Goal: Transaction & Acquisition: Purchase product/service

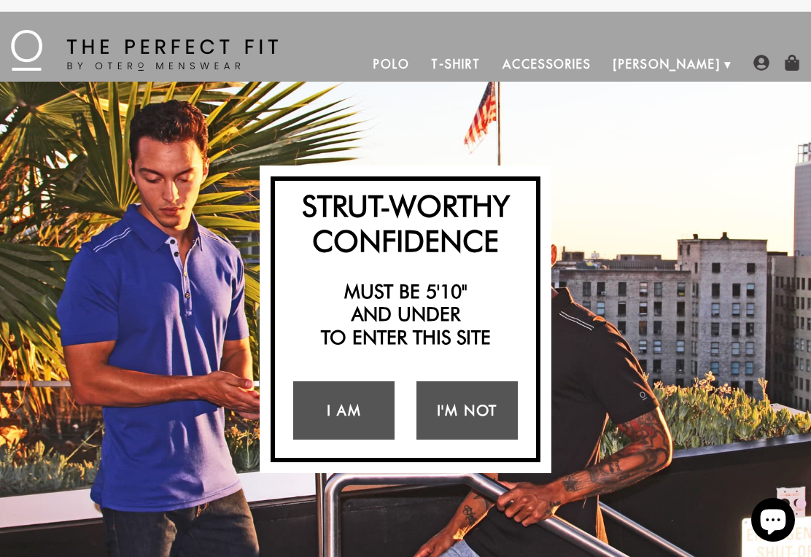
click at [333, 417] on link "I Am" at bounding box center [343, 410] width 101 height 58
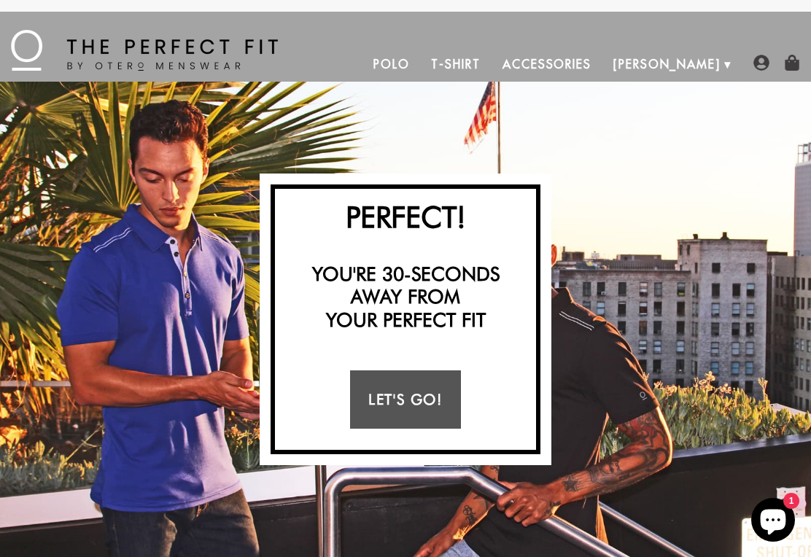
click at [386, 402] on link "Let's Go!" at bounding box center [405, 400] width 110 height 58
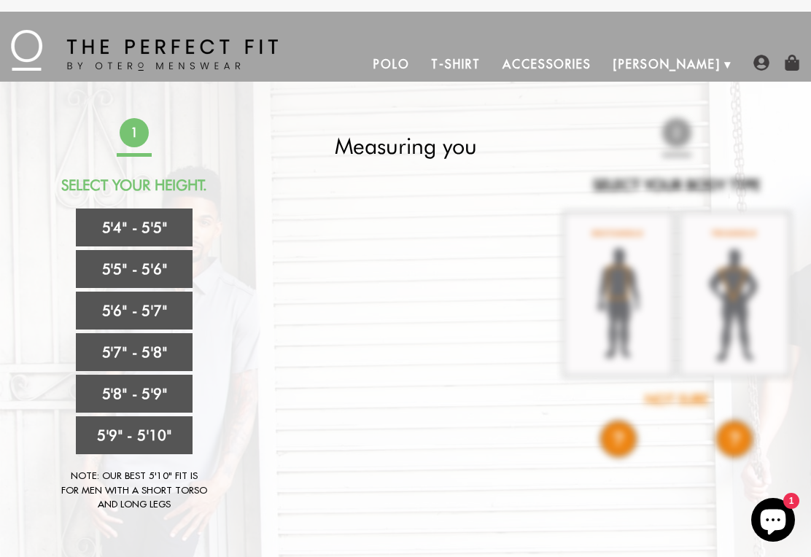
click at [129, 271] on link "5'5" - 5'6"" at bounding box center [134, 269] width 117 height 38
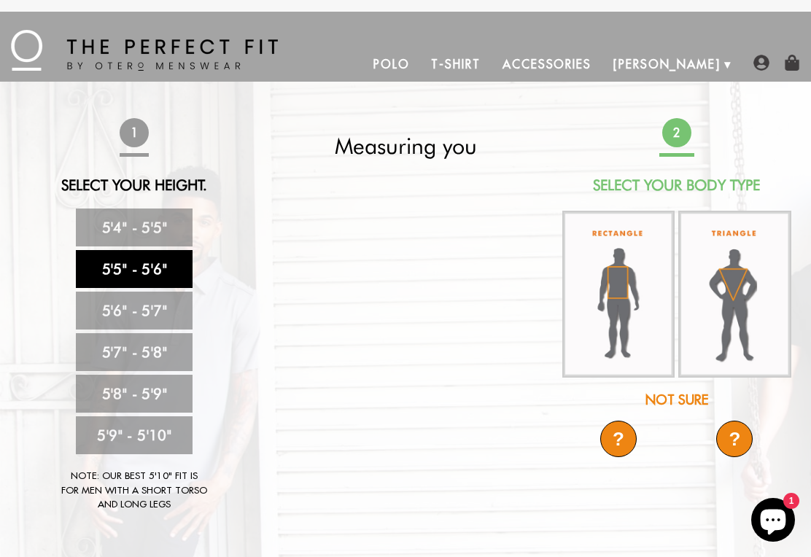
click at [624, 431] on div "?" at bounding box center [618, 439] width 36 height 36
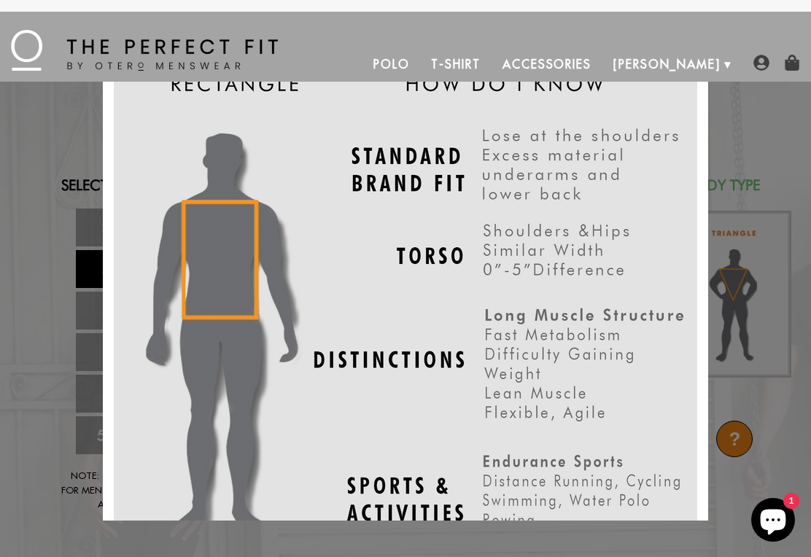
click at [55, 185] on div "X" at bounding box center [405, 278] width 811 height 557
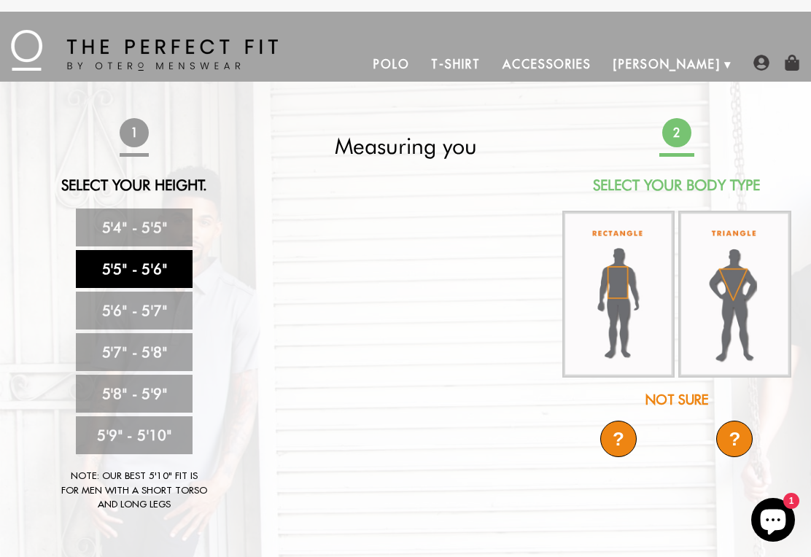
click at [575, 264] on img at bounding box center [618, 294] width 112 height 167
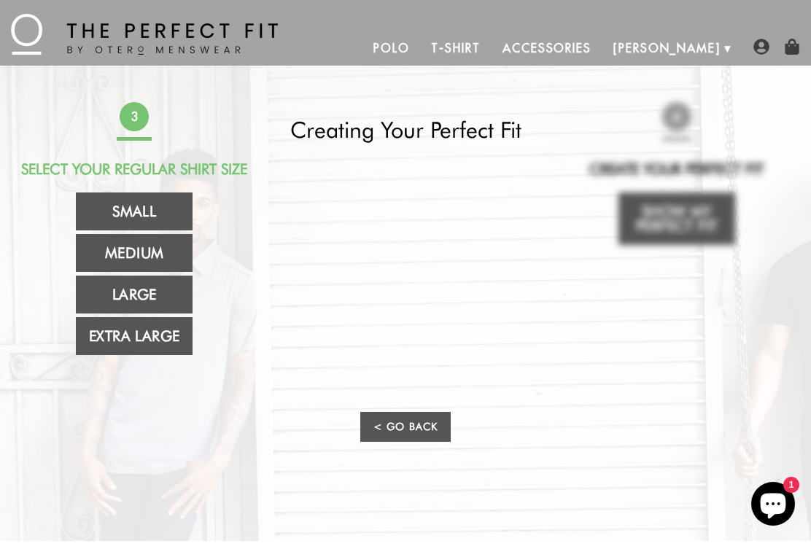
scroll to position [18, 0]
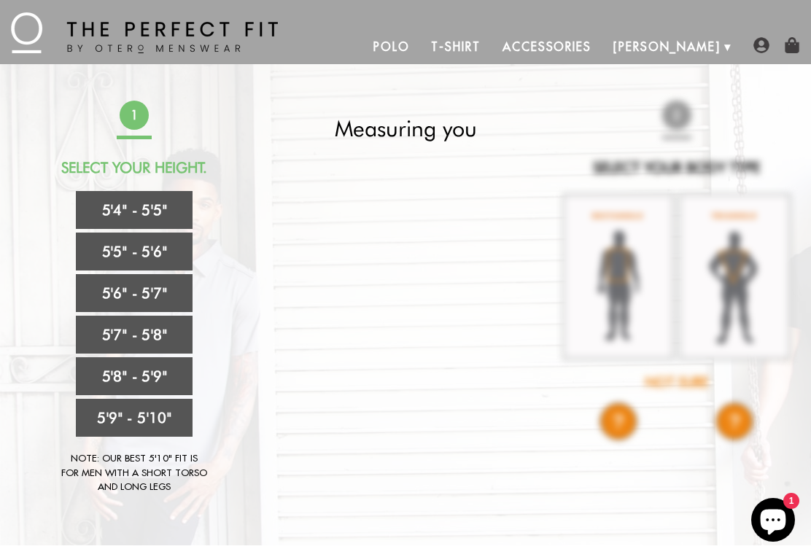
click at [119, 252] on link "5'5" - 5'6"" at bounding box center [134, 252] width 117 height 38
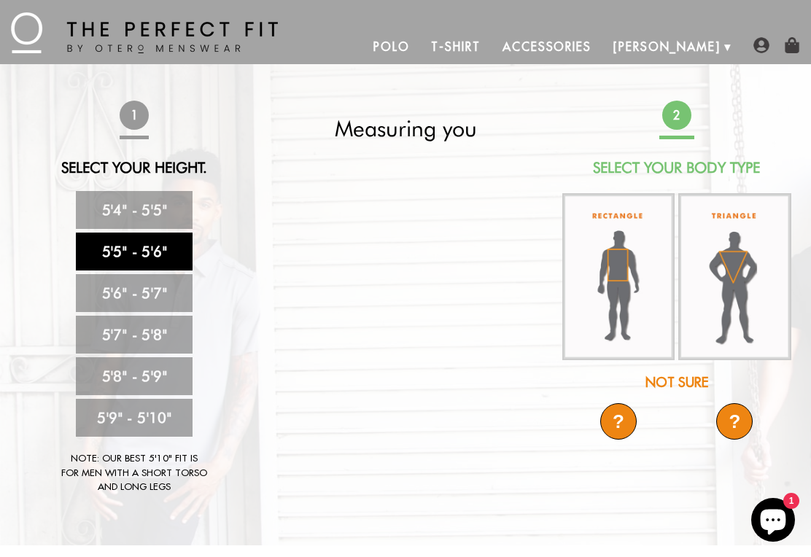
click at [741, 412] on div "?" at bounding box center [734, 421] width 36 height 36
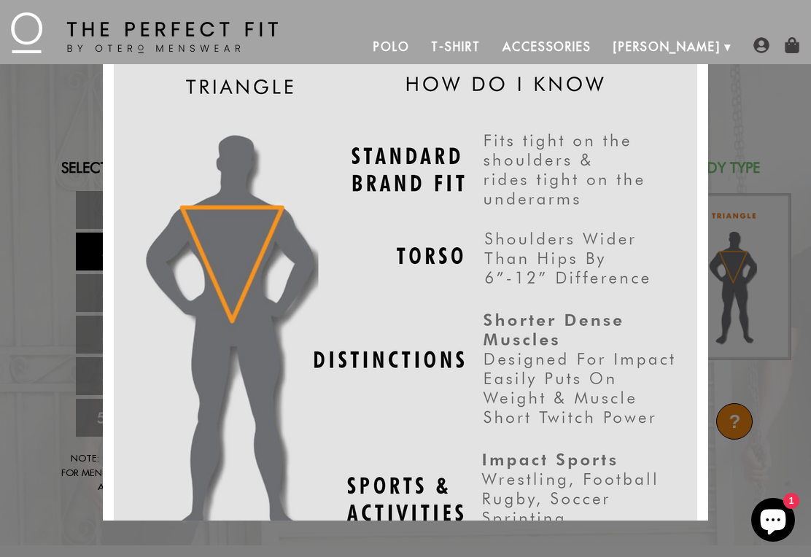
scroll to position [0, 0]
click at [57, 112] on div "X" at bounding box center [405, 278] width 811 height 557
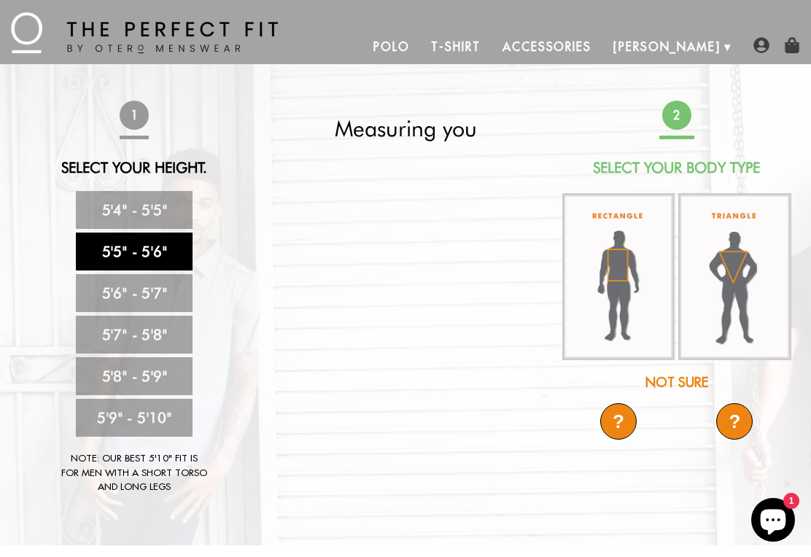
click at [745, 294] on img at bounding box center [734, 276] width 112 height 167
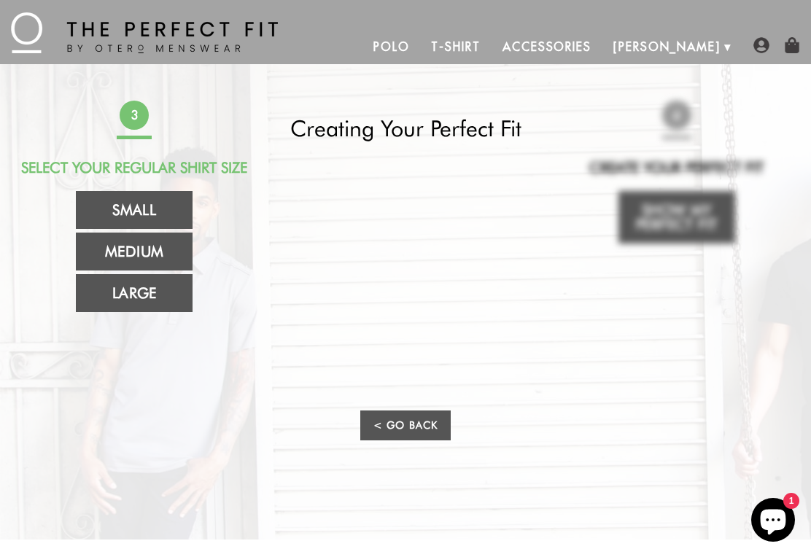
click at [129, 309] on link "Large" at bounding box center [134, 293] width 117 height 38
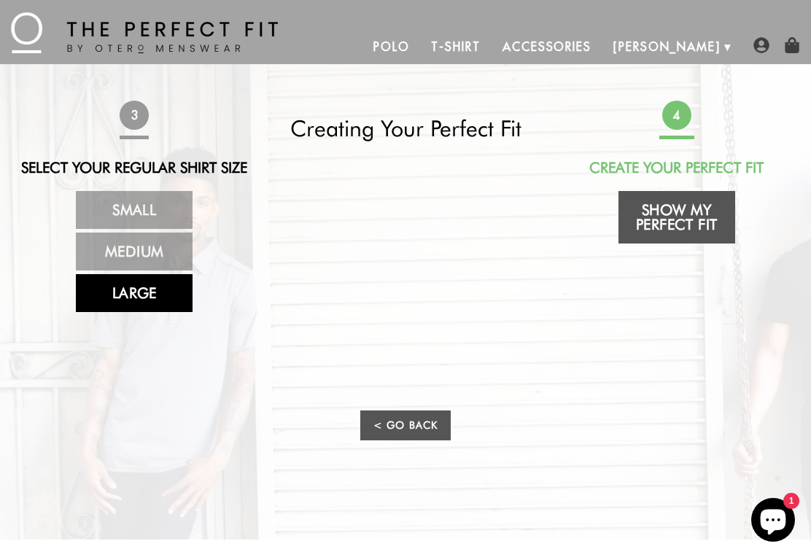
click at [692, 218] on link "Show My Perfect Fit" at bounding box center [676, 217] width 117 height 53
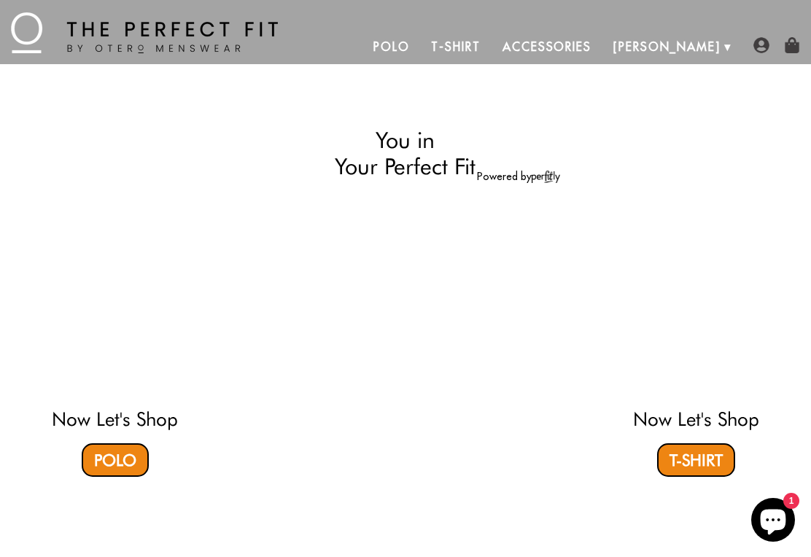
select select "55-56"
select select "triangle"
select select "L"
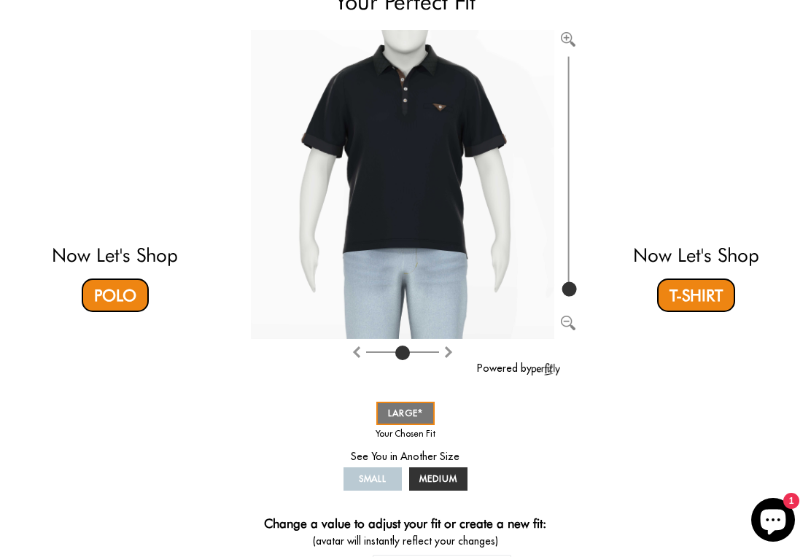
scroll to position [170, 0]
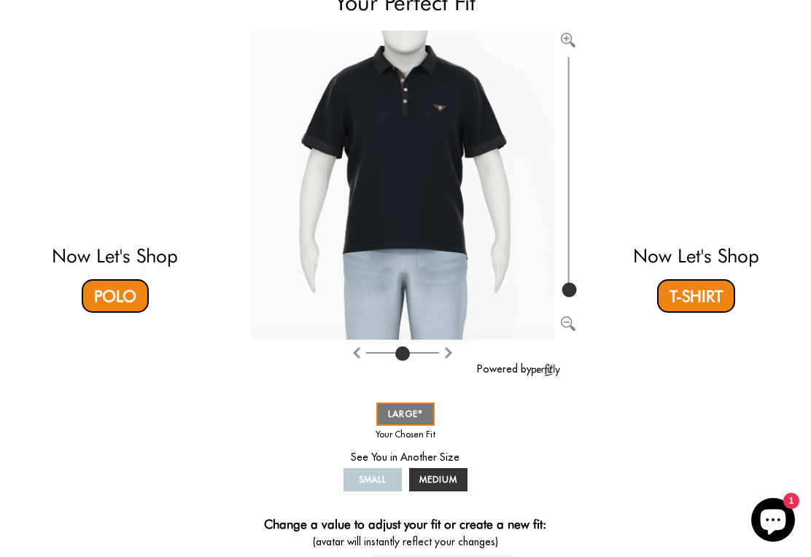
click at [111, 287] on link "Polo" at bounding box center [115, 296] width 67 height 34
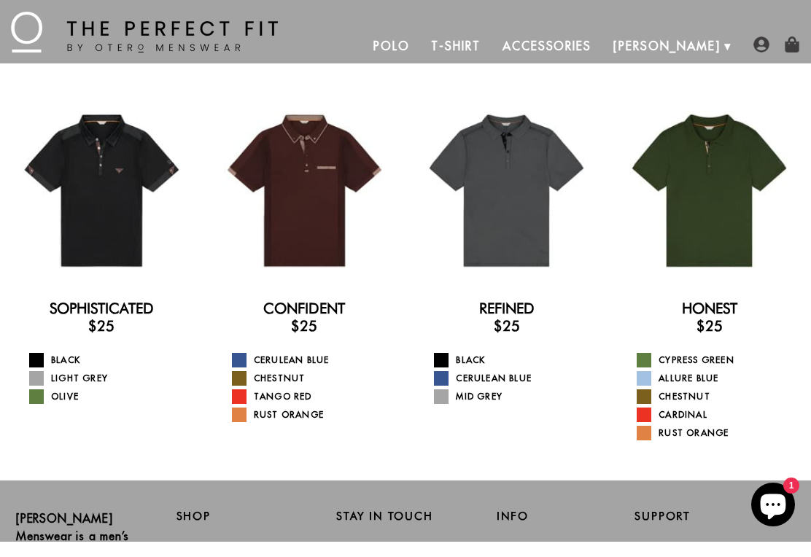
click at [609, 145] on div "Sophisticated $25 Black Light Grey Olive Confident $25 Cerulean Blue Chestnut T…" at bounding box center [405, 287] width 811 height 417
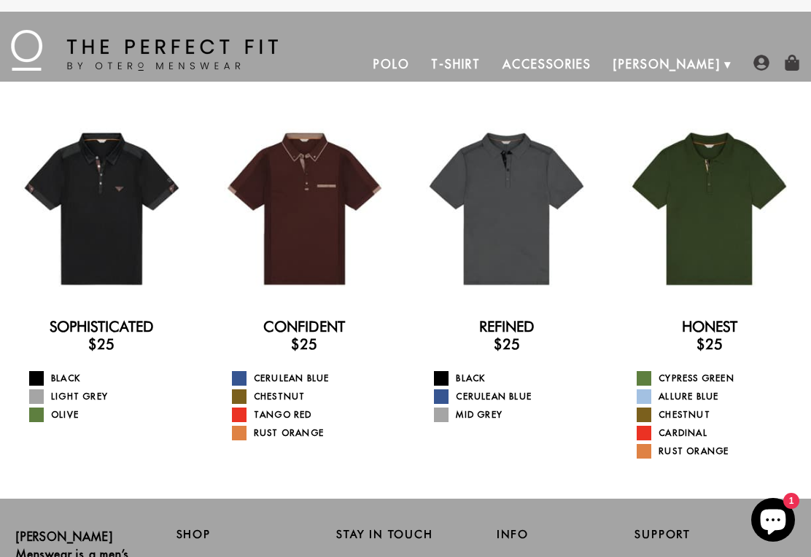
scroll to position [5, 0]
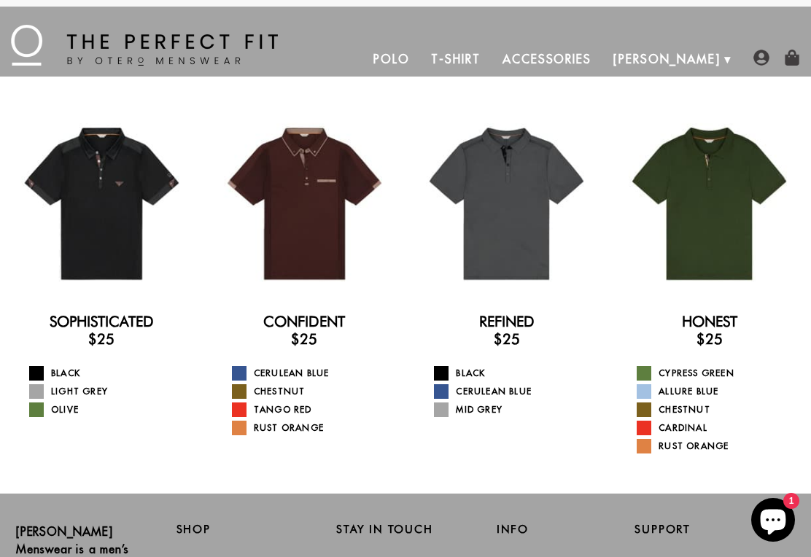
click at [292, 220] on div at bounding box center [305, 204] width 182 height 182
click at [725, 225] on div at bounding box center [709, 204] width 182 height 182
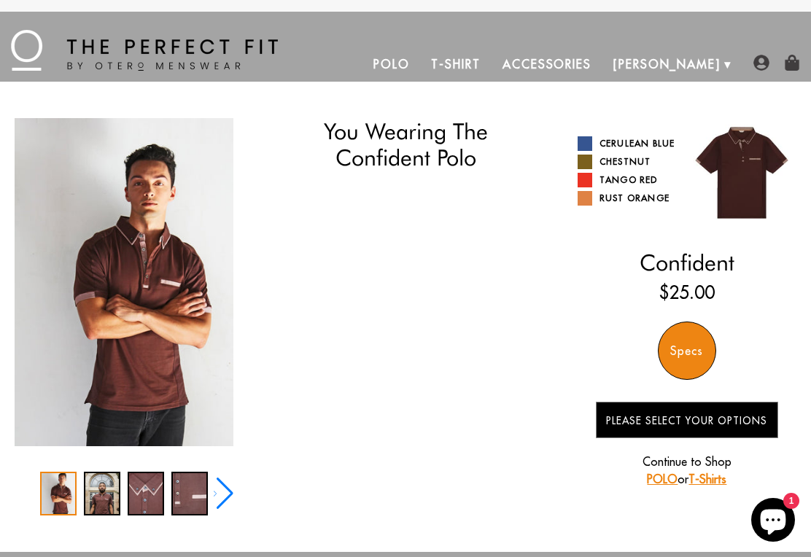
select select "55-56"
select select "triangle"
select select "L"
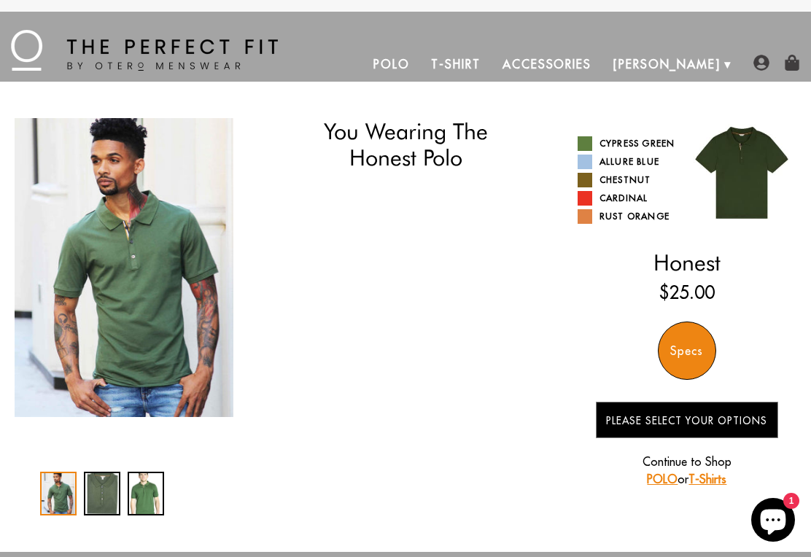
select select "55-56"
select select "triangle"
select select "L"
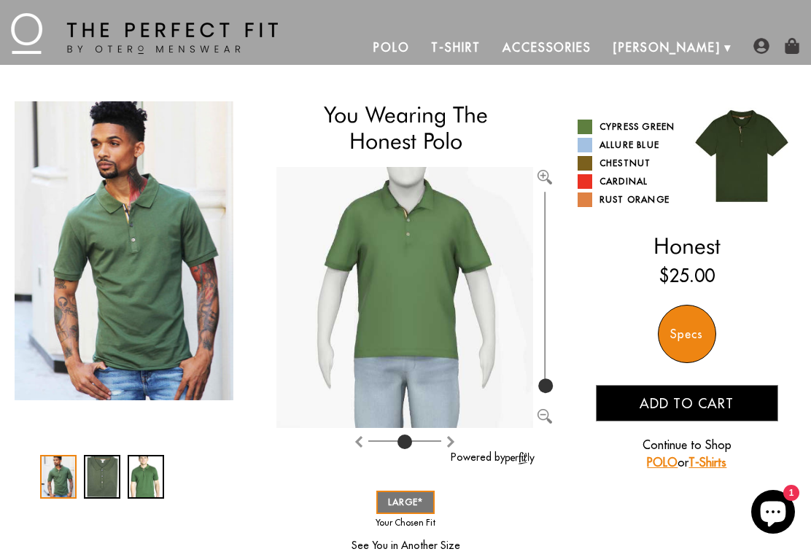
scroll to position [18, 0]
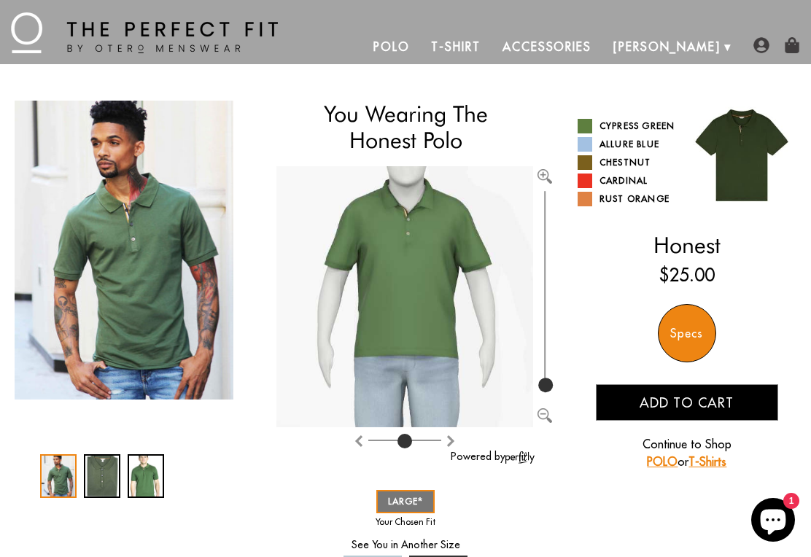
click at [635, 170] on link "Chestnut" at bounding box center [627, 162] width 98 height 15
click at [727, 187] on img at bounding box center [741, 155] width 109 height 109
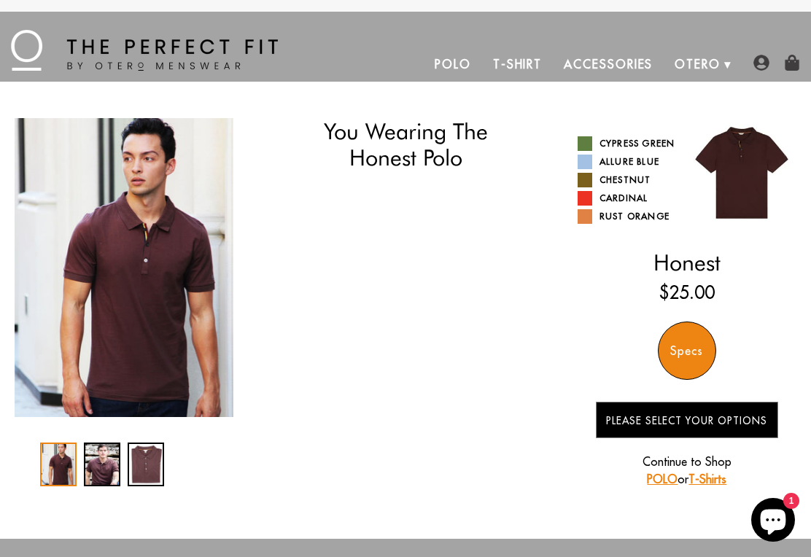
select select "55-56"
select select "triangle"
select select "L"
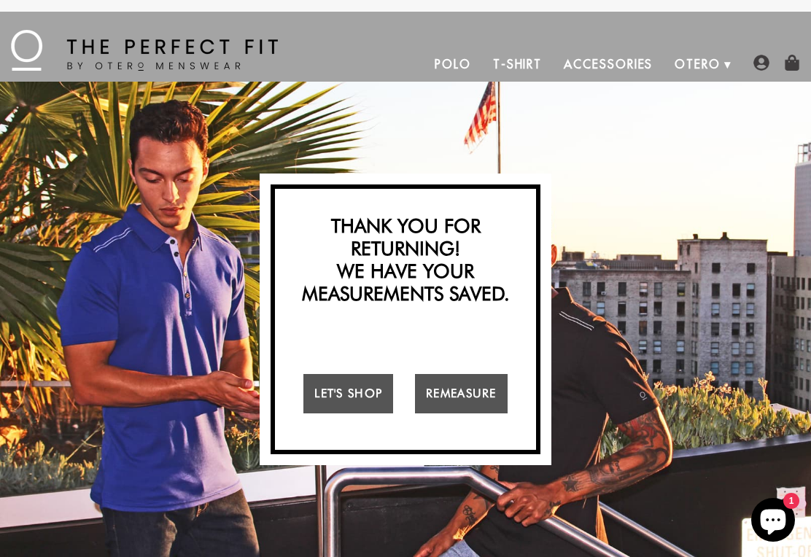
click at [784, 261] on div "Strut-Worthy Confidence Must be 5'10" and under to enter this site I Am I'm Not…" at bounding box center [405, 320] width 811 height 476
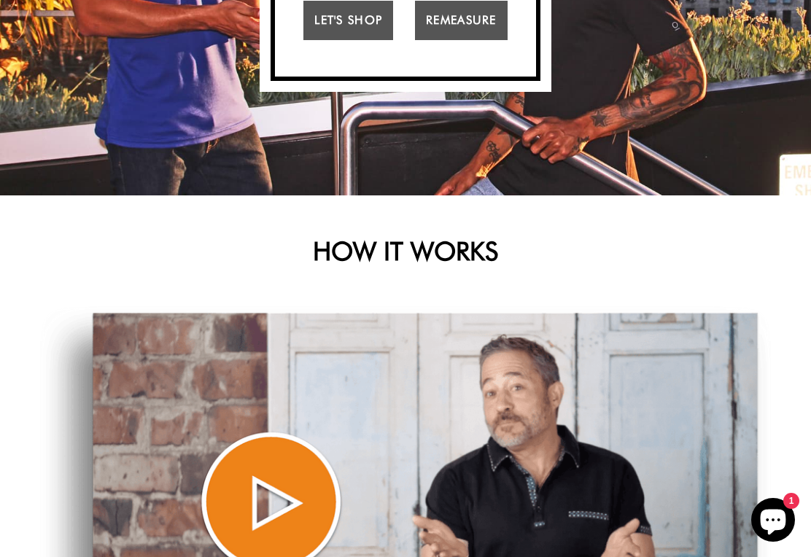
scroll to position [440, 0]
